Goal: Navigation & Orientation: Understand site structure

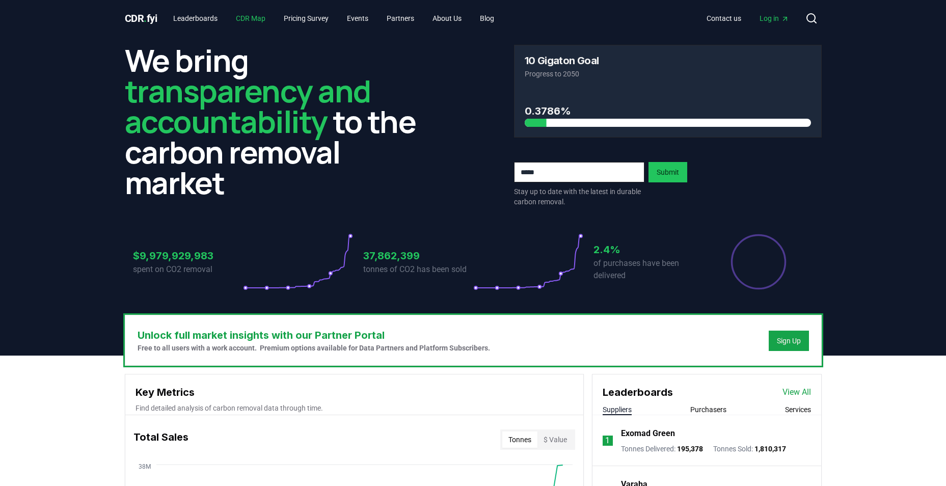
click at [251, 22] on link "CDR Map" at bounding box center [251, 18] width 46 height 18
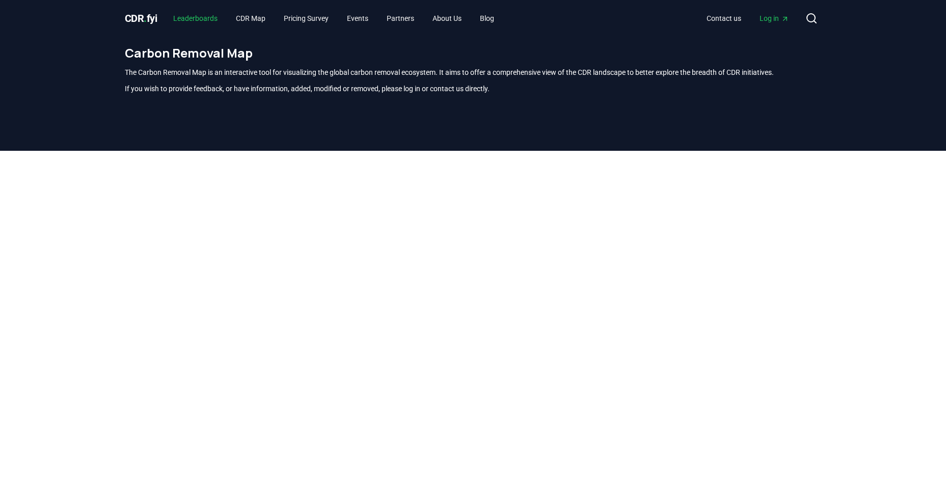
click at [203, 14] on link "Leaderboards" at bounding box center [195, 18] width 61 height 18
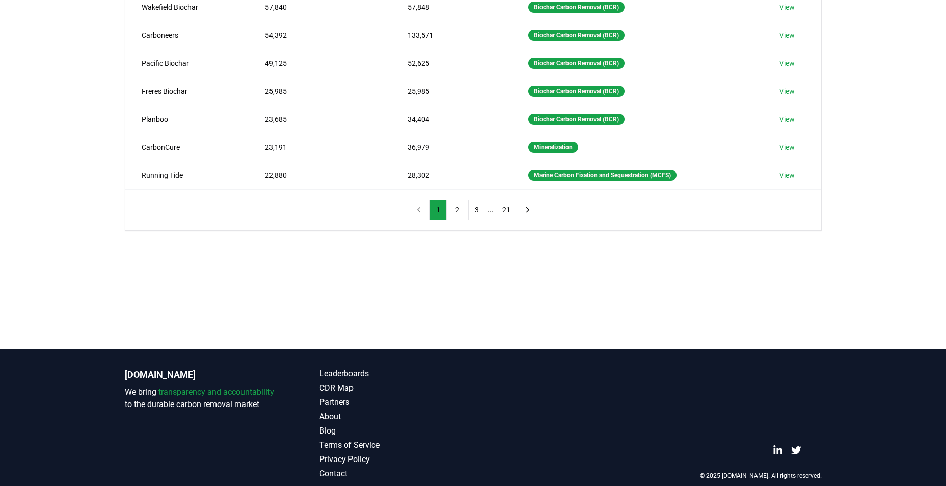
scroll to position [51, 0]
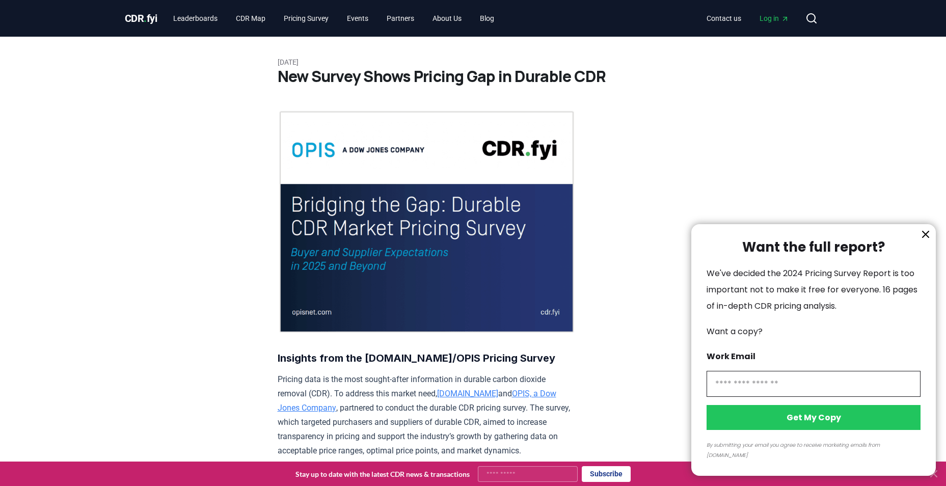
click at [928, 241] on icon "information" at bounding box center [926, 234] width 12 height 12
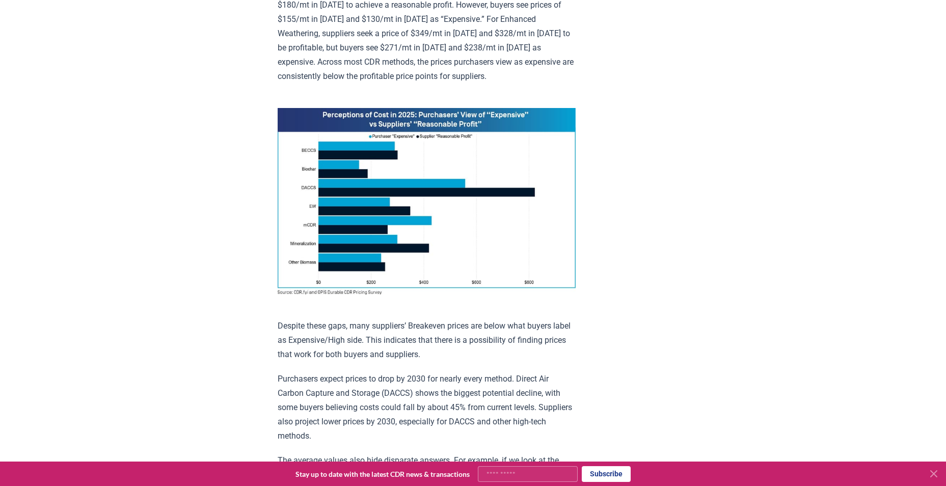
scroll to position [662, 0]
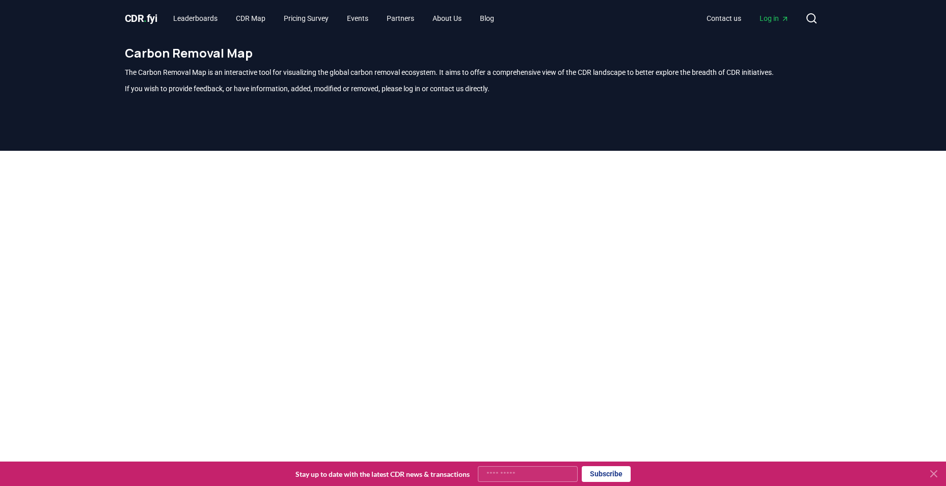
scroll to position [300, 0]
